Goal: Information Seeking & Learning: Find specific fact

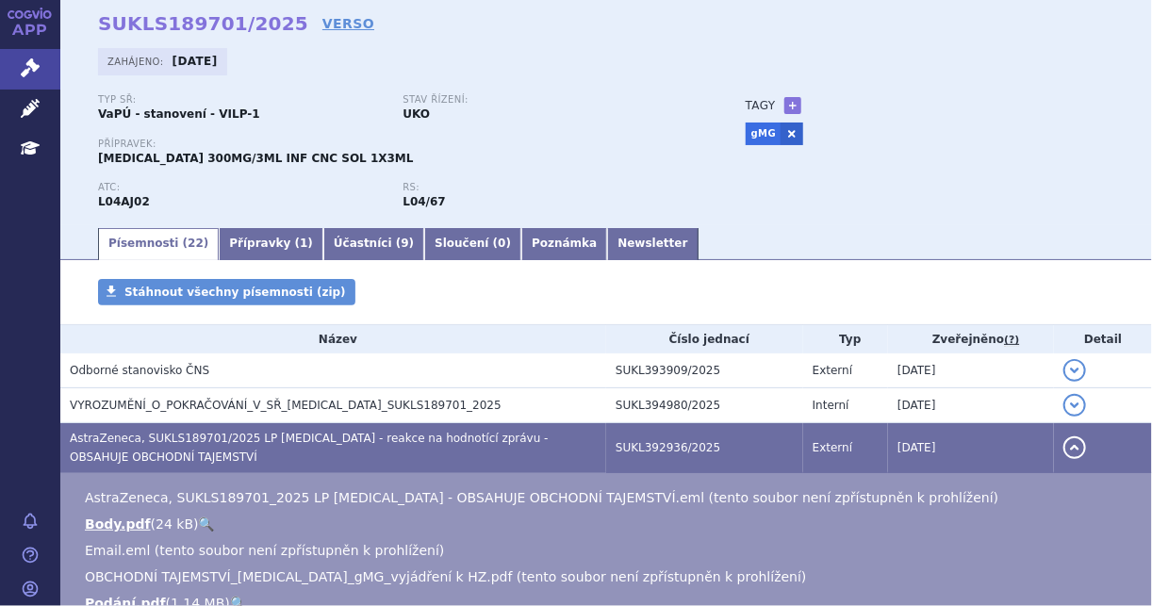
scroll to position [75, 0]
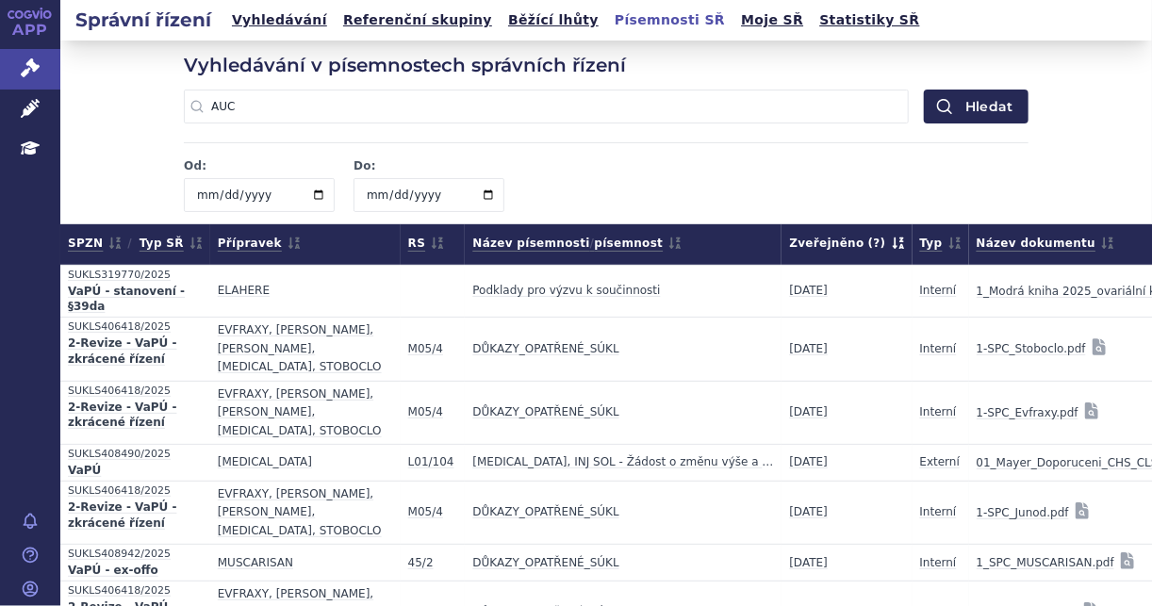
scroll to position [75296, 0]
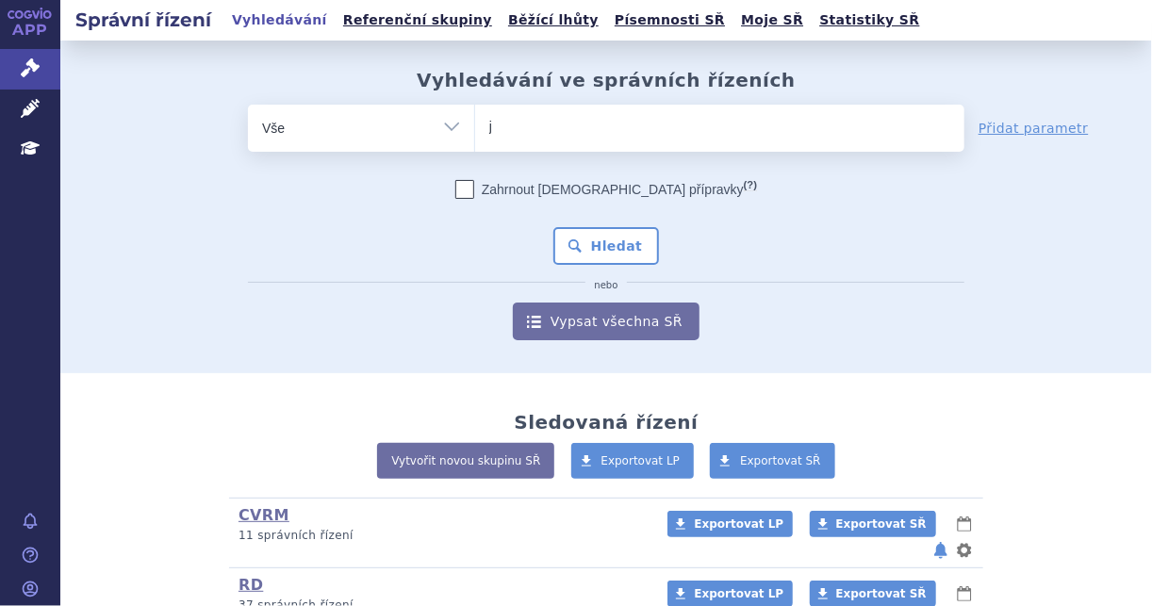
type input "ja"
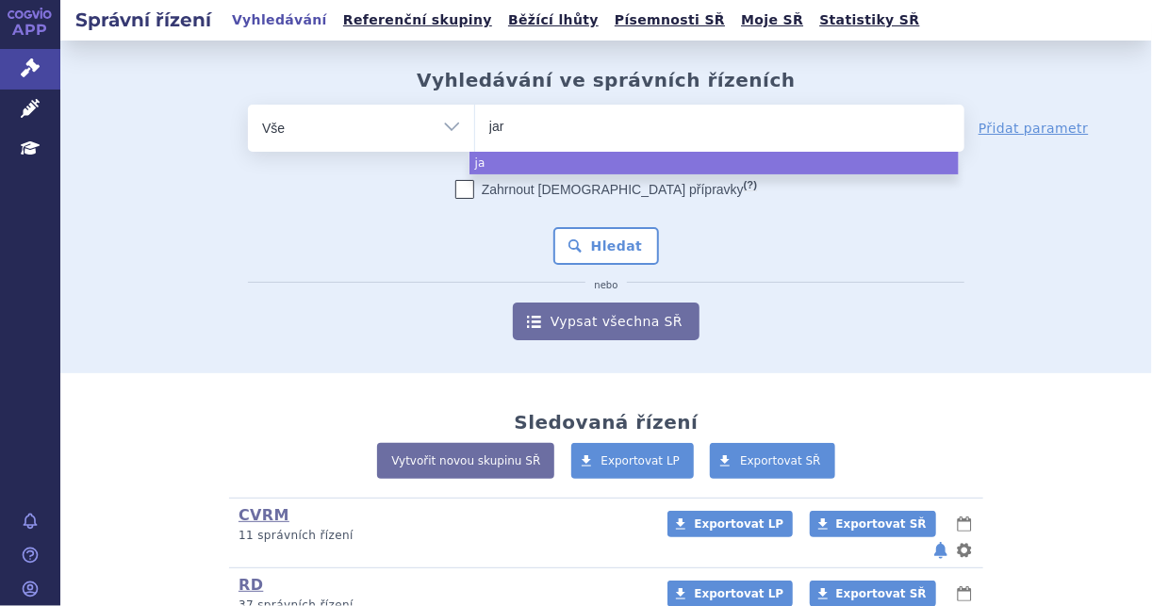
type input "jard"
type input "jardia"
type input "jardianc"
type input "jardiance"
select select "jardiance"
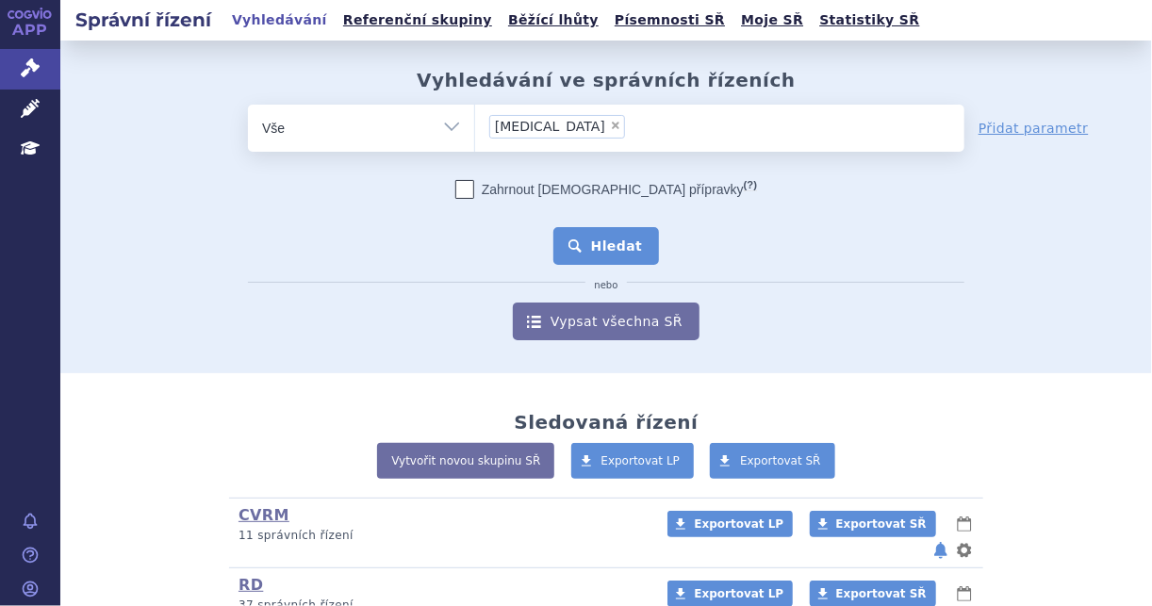
click at [637, 259] on button "Hledat" at bounding box center [606, 246] width 107 height 38
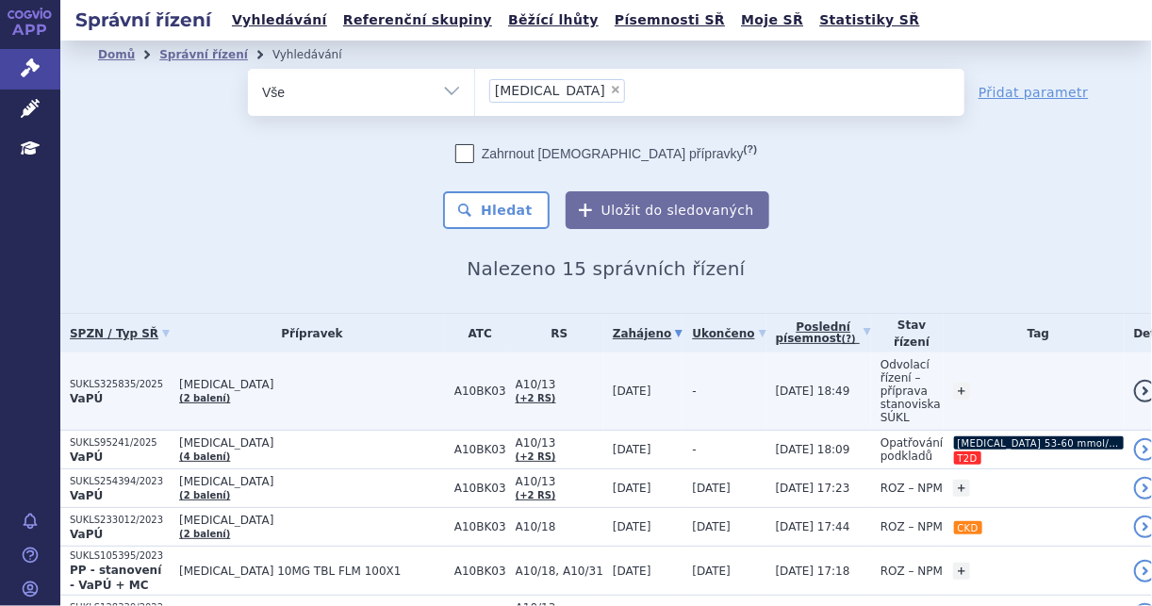
click at [895, 365] on span "Odvolací řízení – příprava stanoviska SÚKL" at bounding box center [910, 391] width 60 height 66
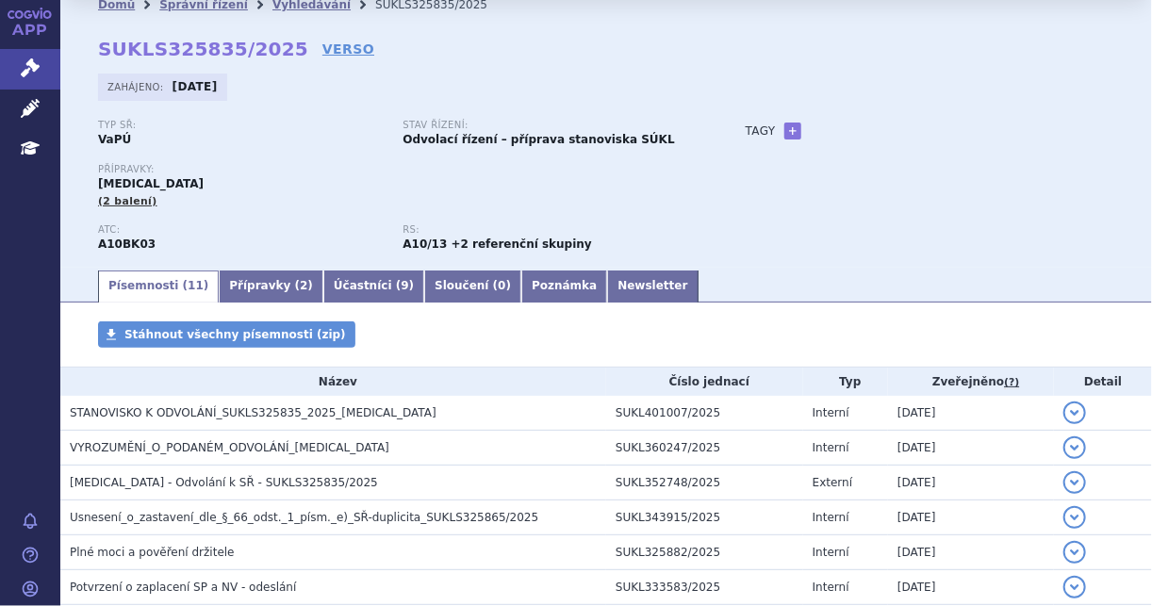
scroll to position [75, 0]
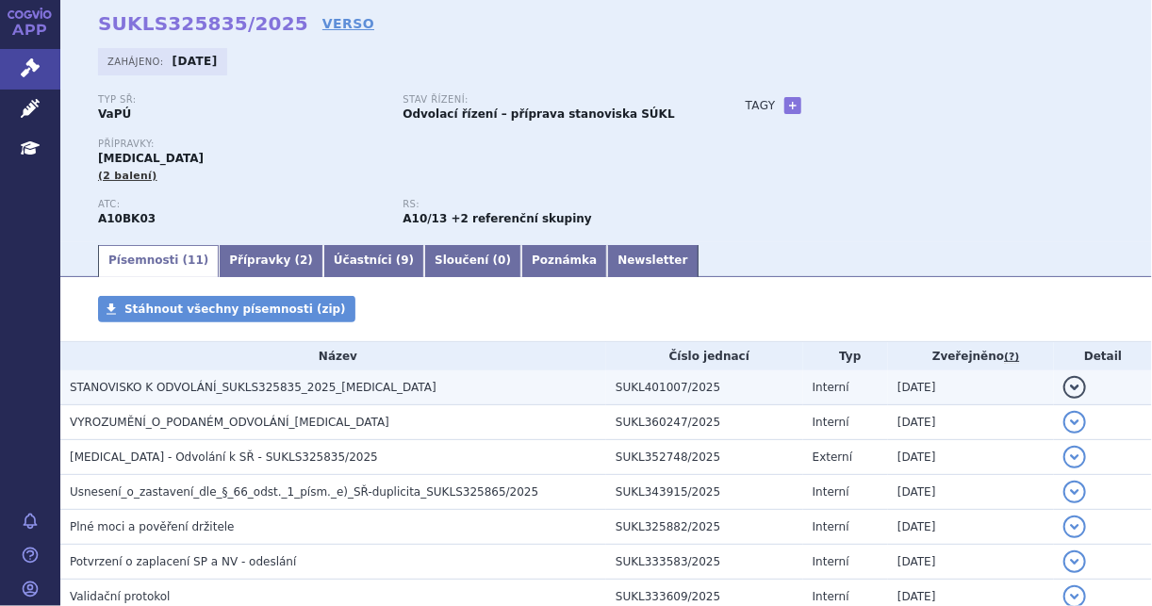
click at [703, 390] on td "SUKL401007/2025" at bounding box center [704, 387] width 197 height 35
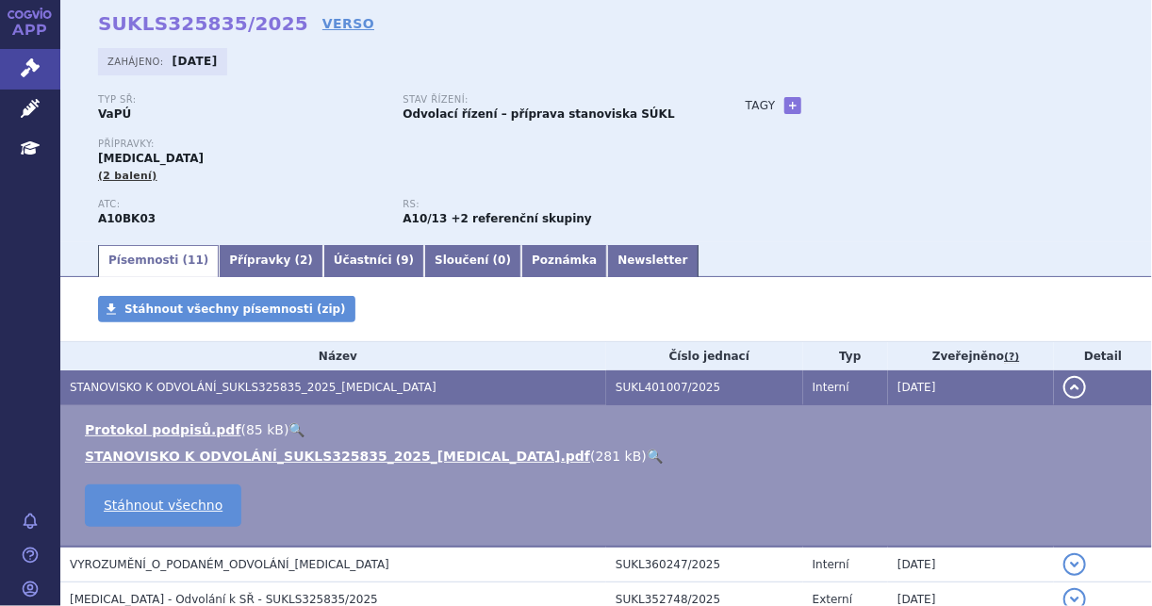
click at [647, 457] on link "🔍" at bounding box center [655, 456] width 16 height 15
